Goal: Register for event/course

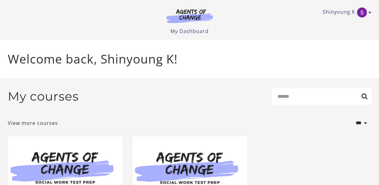
click at [373, 13] on div "Shinyoung K My Account Support Sign Out Toggle menu Menu My Dashboard My Accoun…" at bounding box center [190, 20] width 374 height 40
click at [369, 13] on icon "Toggle menu" at bounding box center [370, 12] width 3 height 5
click at [186, 16] on img at bounding box center [190, 16] width 60 height 14
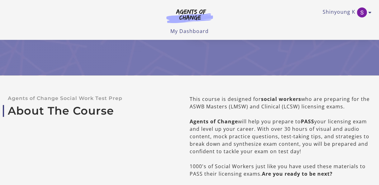
scroll to position [62, 0]
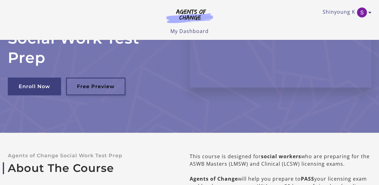
click at [109, 83] on link "Free Preview" at bounding box center [96, 87] width 60 height 18
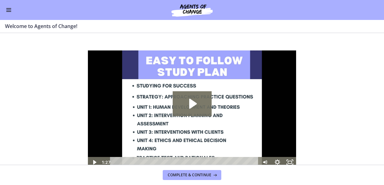
click at [10, 12] on button "Enable menu" at bounding box center [8, 9] width 7 height 7
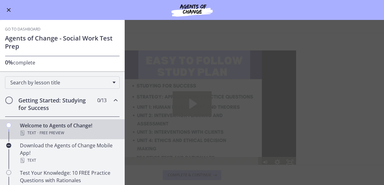
click at [10, 9] on span "Enable menu" at bounding box center [9, 10] width 4 height 4
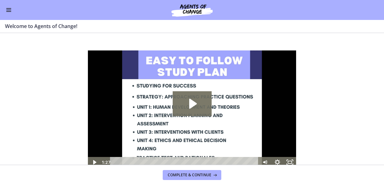
click at [8, 10] on span "Enable menu" at bounding box center [8, 10] width 5 height 1
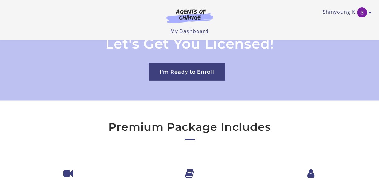
scroll to position [1776, 0]
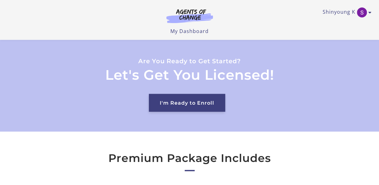
click at [198, 96] on link "I'm Ready to Enroll" at bounding box center [187, 103] width 76 height 18
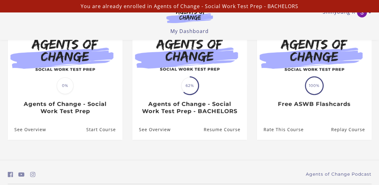
scroll to position [64, 0]
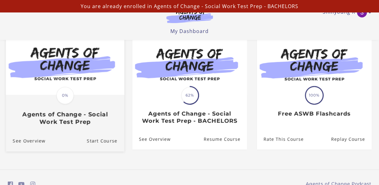
click at [79, 66] on img at bounding box center [65, 63] width 118 height 64
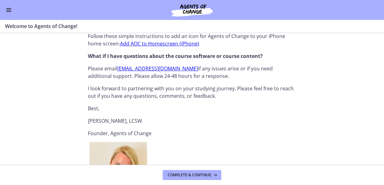
scroll to position [570, 0]
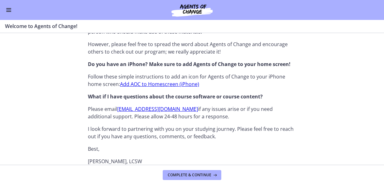
click at [12, 13] on button "Enable menu" at bounding box center [8, 9] width 7 height 7
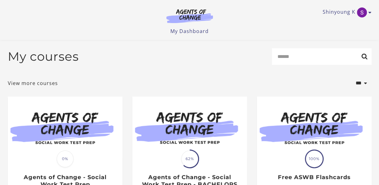
click at [202, 10] on img at bounding box center [190, 16] width 60 height 14
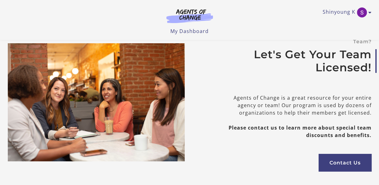
scroll to position [2181, 0]
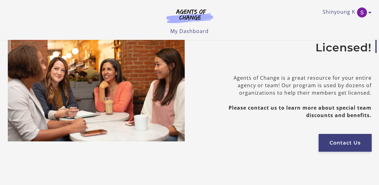
click at [327, 140] on link "Contact Us" at bounding box center [345, 143] width 53 height 18
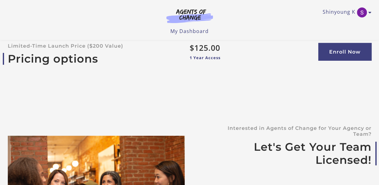
scroll to position [2025, 0]
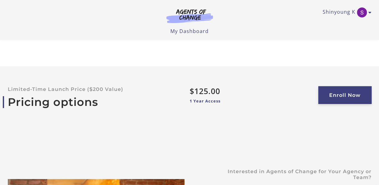
click at [345, 90] on link "Enroll Now" at bounding box center [344, 95] width 53 height 18
